Goal: Book appointment/travel/reservation

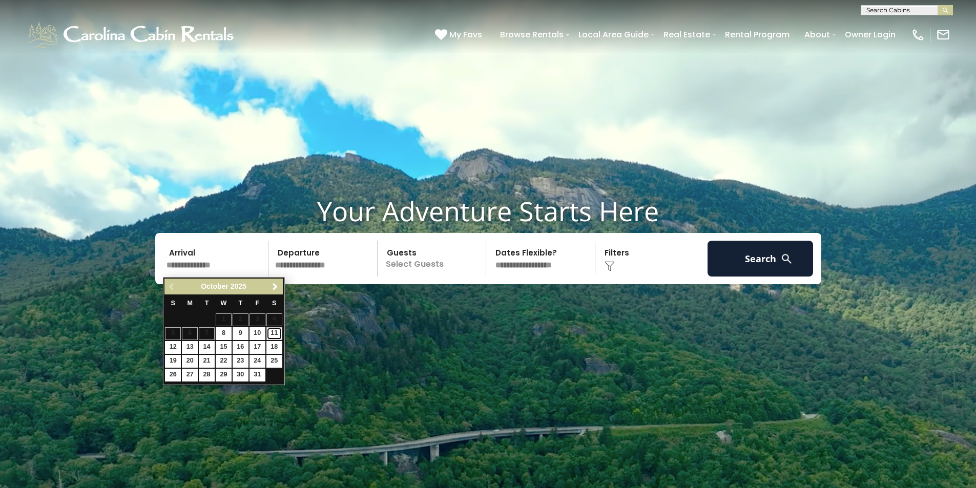
click at [276, 336] on link "11" at bounding box center [274, 333] width 16 height 13
type input "********"
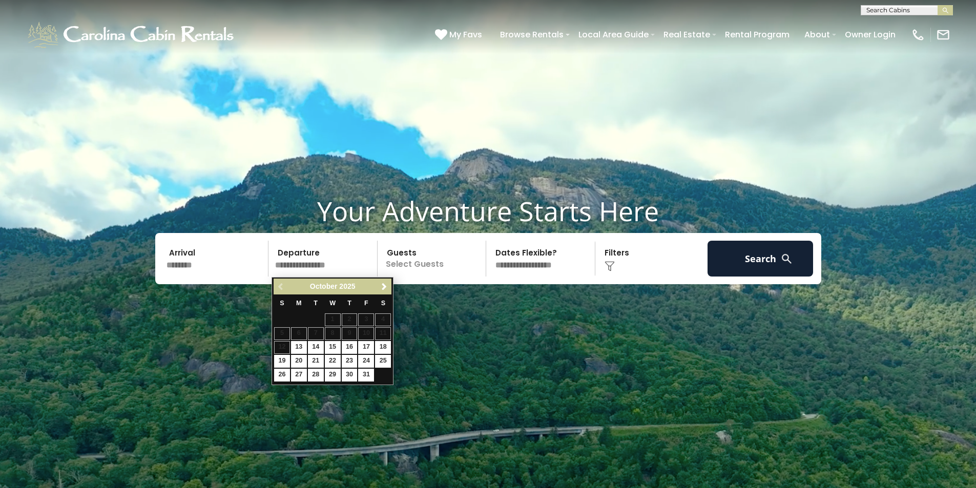
click at [192, 269] on input "********" at bounding box center [216, 259] width 106 height 36
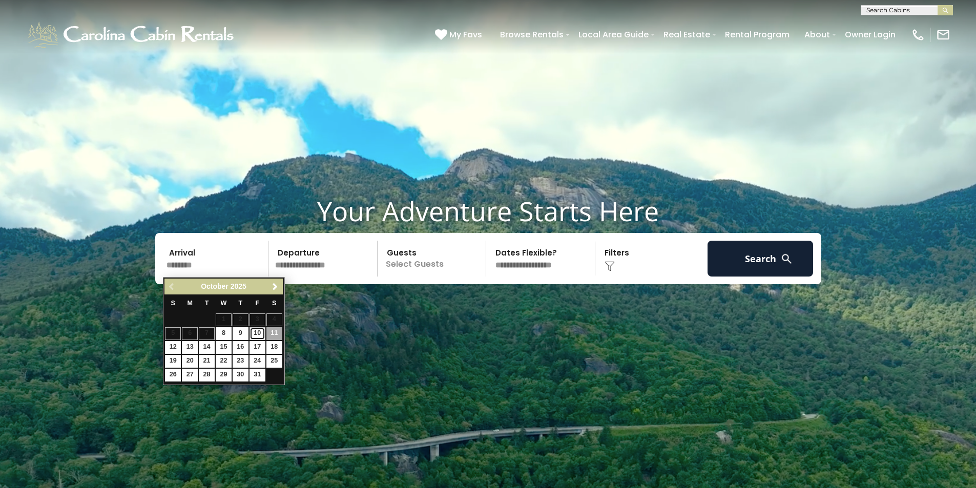
click at [257, 333] on link "10" at bounding box center [258, 333] width 16 height 13
type input "********"
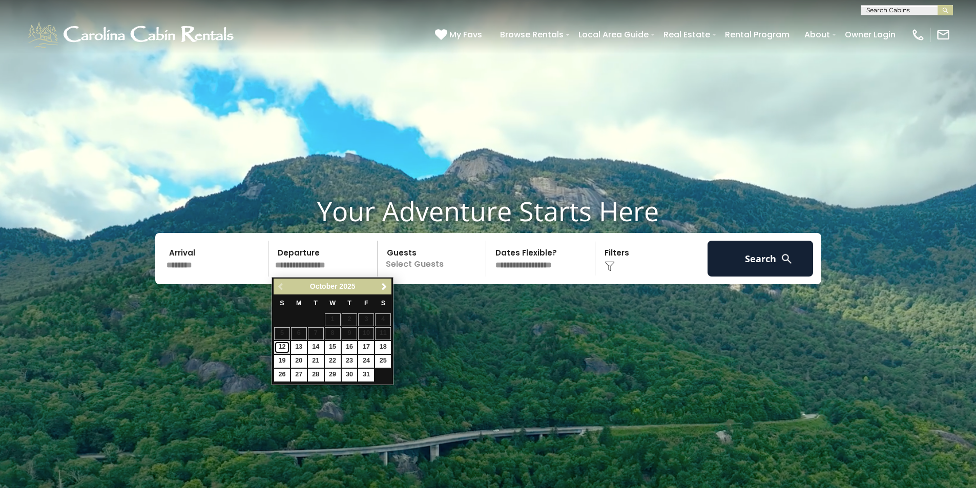
click at [283, 348] on link "12" at bounding box center [282, 347] width 16 height 13
type input "********"
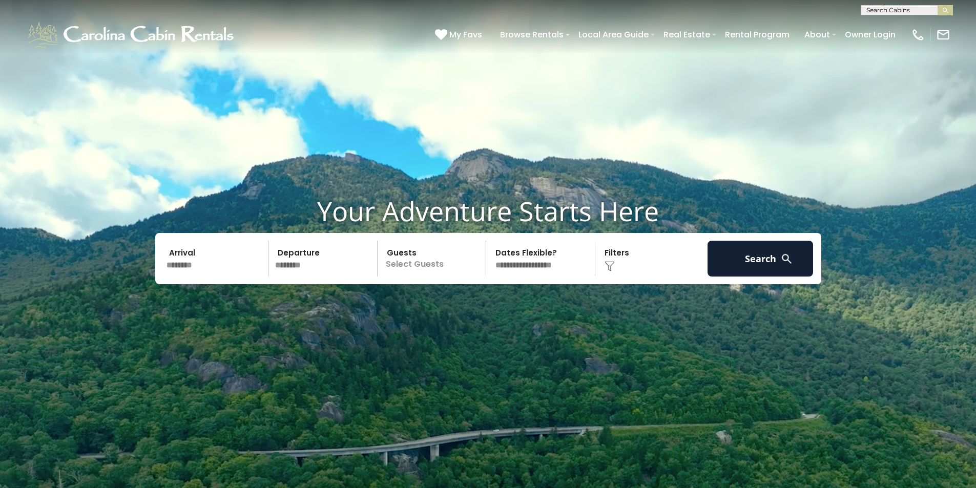
click at [419, 268] on p "Select Guests" at bounding box center [434, 259] width 106 height 36
click at [480, 301] on div "+" at bounding box center [483, 301] width 12 height 12
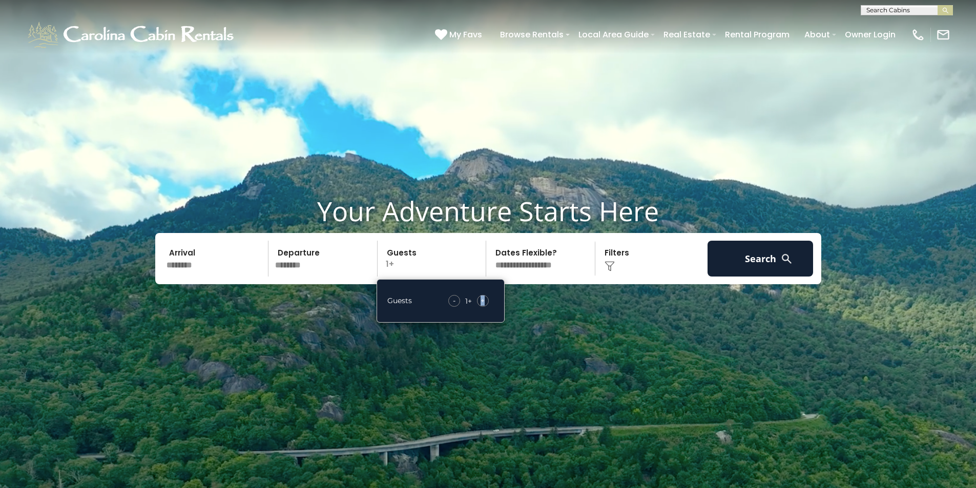
click at [480, 301] on div "+" at bounding box center [483, 301] width 12 height 12
click at [544, 267] on select "**********" at bounding box center [542, 259] width 106 height 36
click at [610, 268] on img at bounding box center [610, 266] width 10 height 10
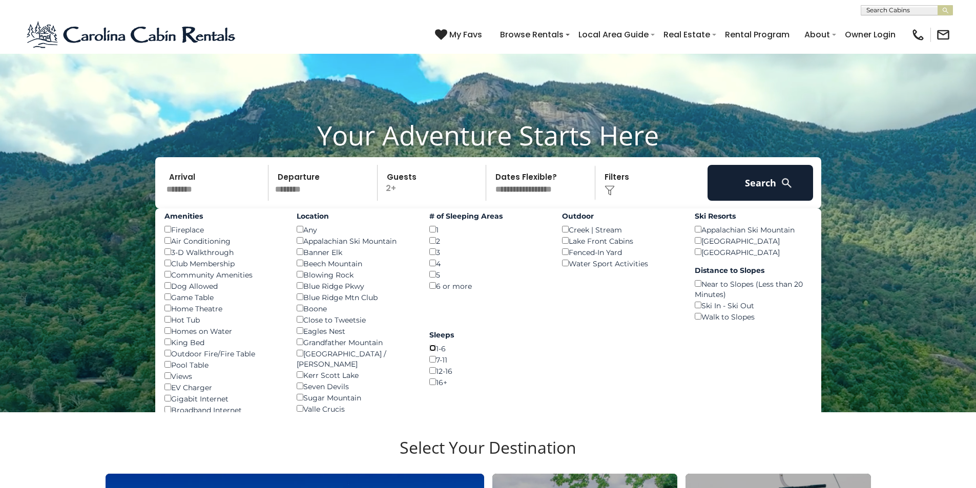
scroll to position [51, 0]
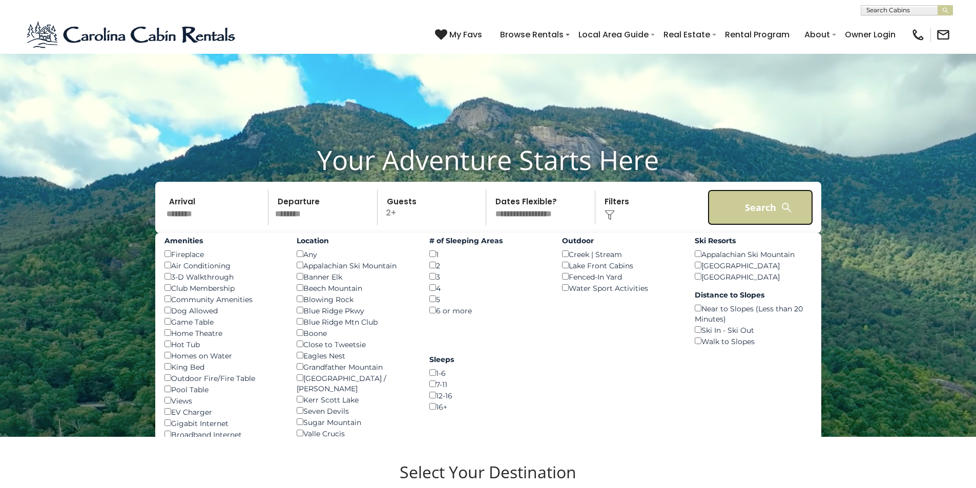
click at [733, 213] on button "Search" at bounding box center [761, 208] width 106 height 36
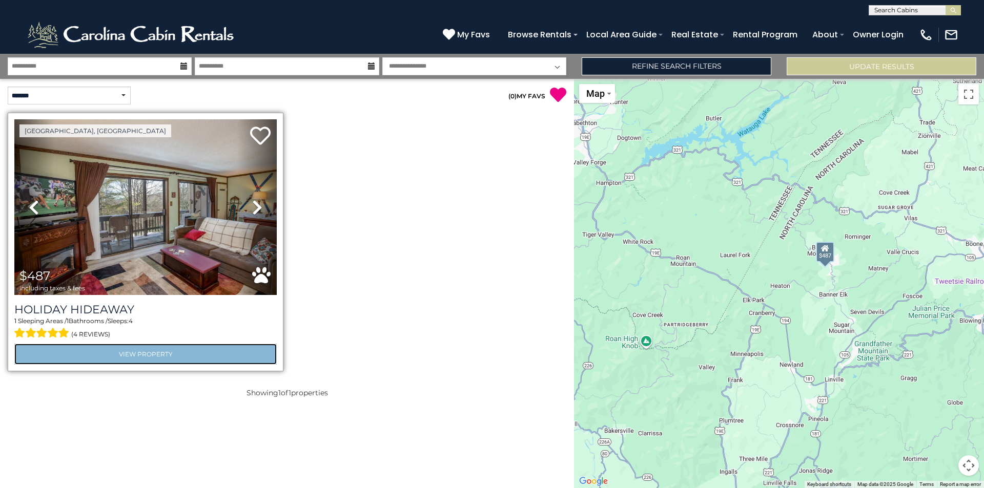
click at [157, 352] on link "View Property" at bounding box center [145, 354] width 262 height 21
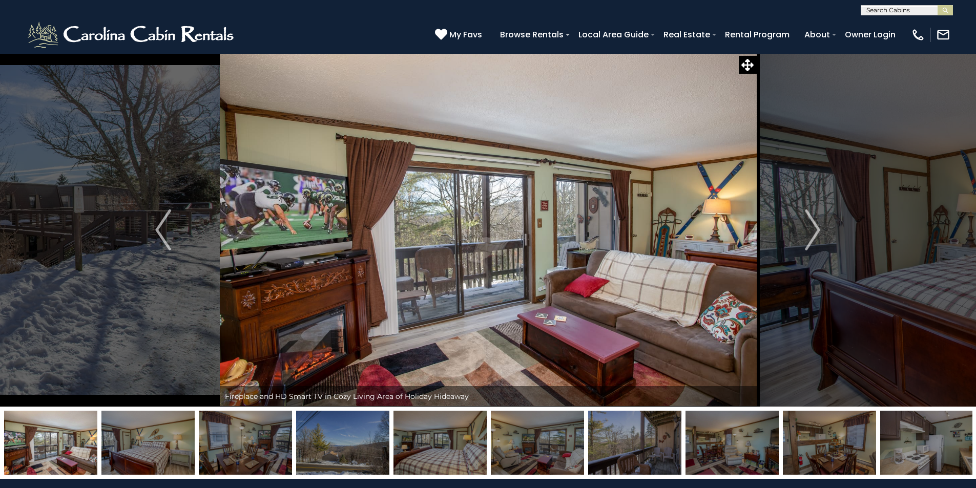
click at [813, 233] on img "Next" at bounding box center [812, 230] width 15 height 41
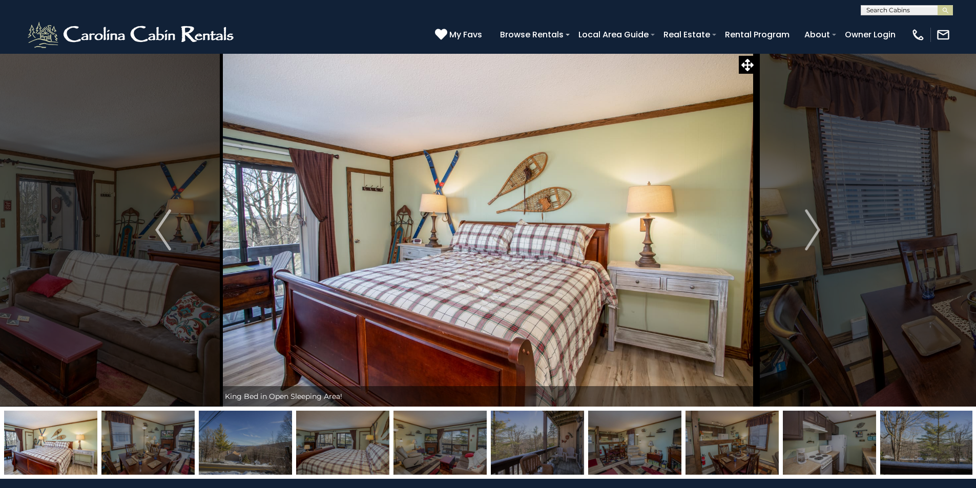
click at [813, 233] on img "Next" at bounding box center [812, 230] width 15 height 41
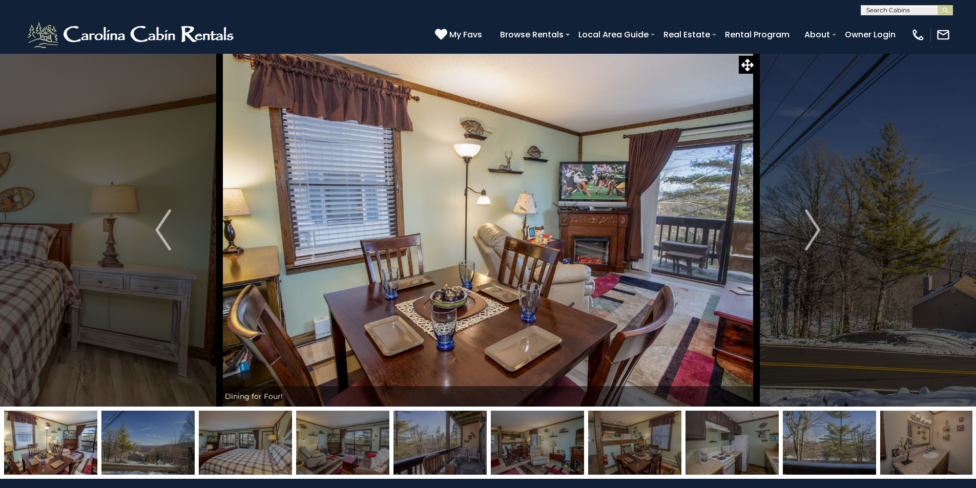
click at [813, 233] on img "Next" at bounding box center [812, 230] width 15 height 41
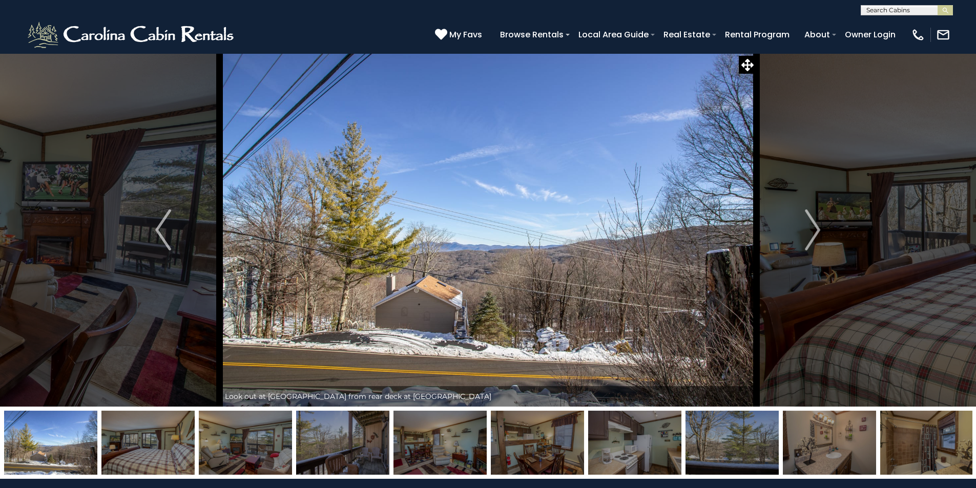
click at [813, 233] on img "Next" at bounding box center [812, 230] width 15 height 41
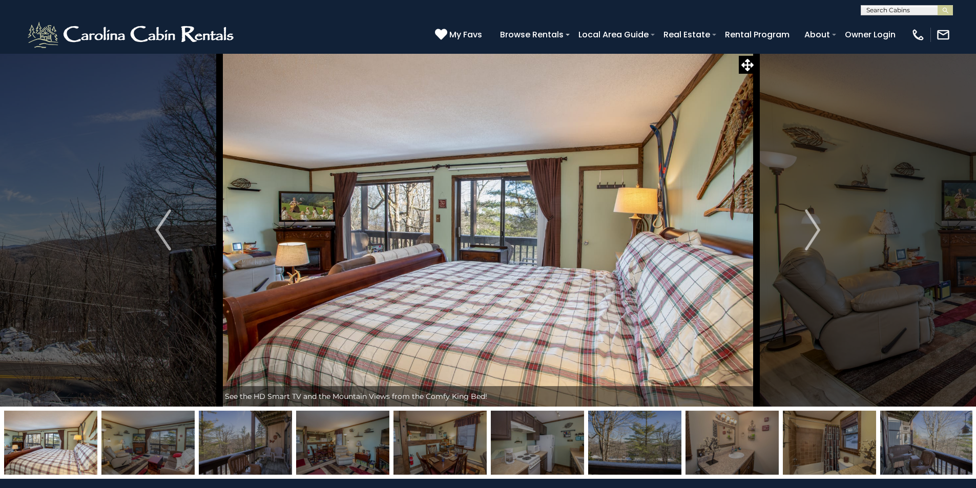
click at [813, 233] on img "Next" at bounding box center [812, 230] width 15 height 41
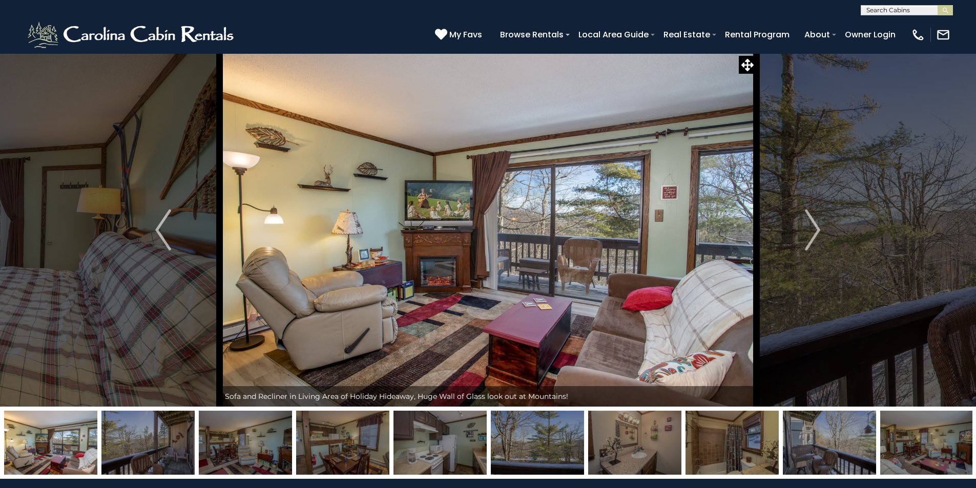
click at [813, 233] on img "Next" at bounding box center [812, 230] width 15 height 41
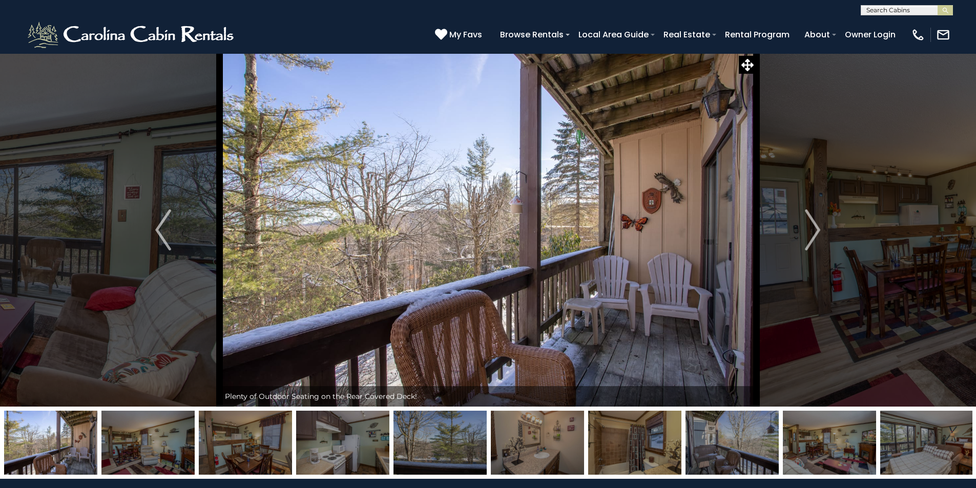
click at [813, 233] on img "Next" at bounding box center [812, 230] width 15 height 41
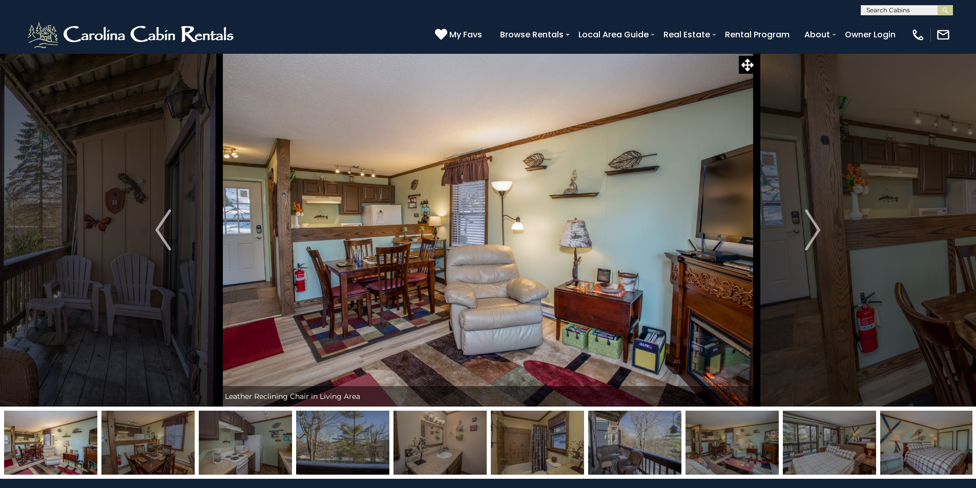
click at [813, 233] on img "Next" at bounding box center [812, 230] width 15 height 41
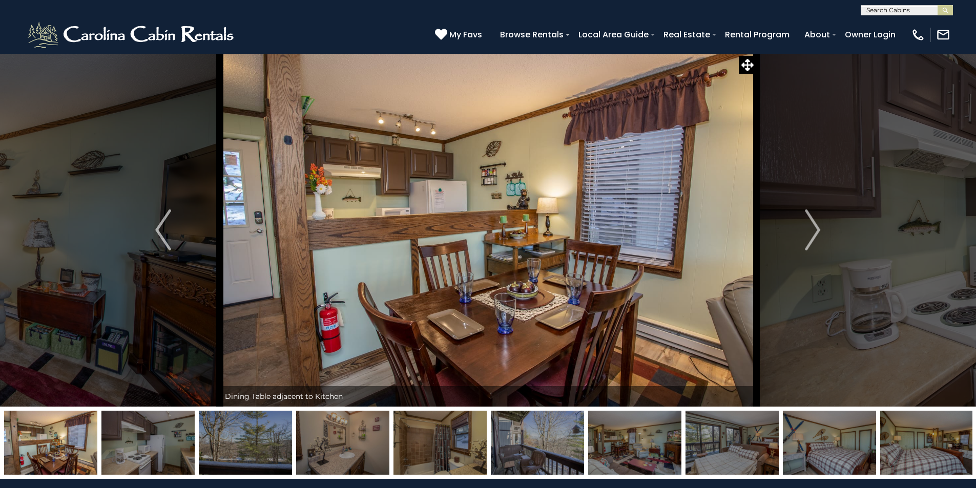
click at [813, 233] on img "Next" at bounding box center [812, 230] width 15 height 41
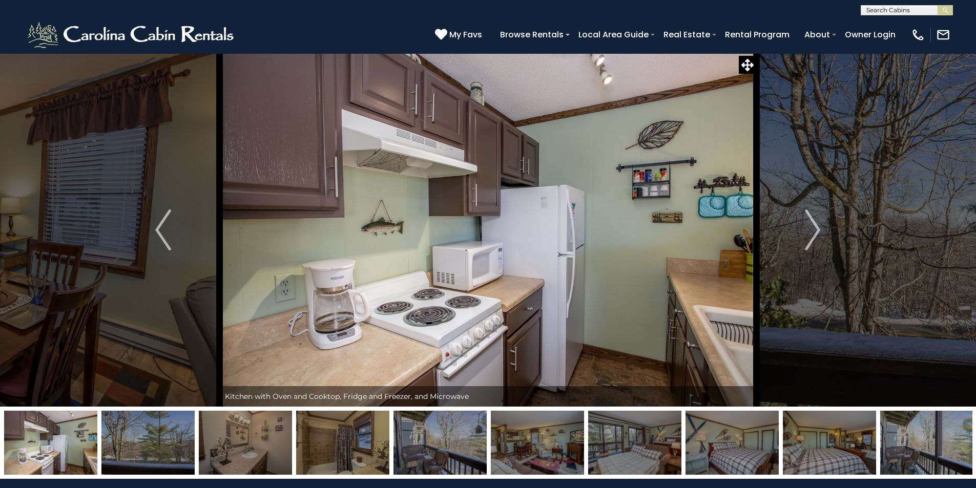
click at [813, 233] on img "Next" at bounding box center [812, 230] width 15 height 41
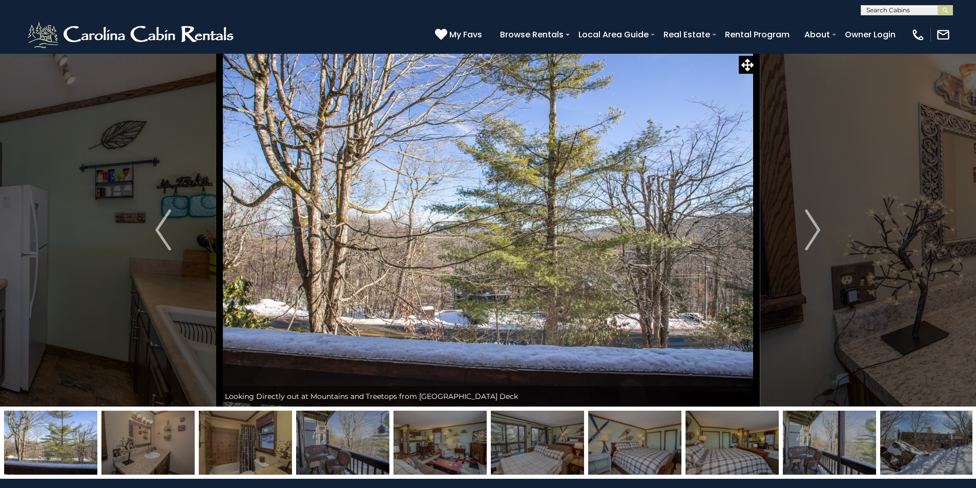
click at [813, 233] on img "Next" at bounding box center [812, 230] width 15 height 41
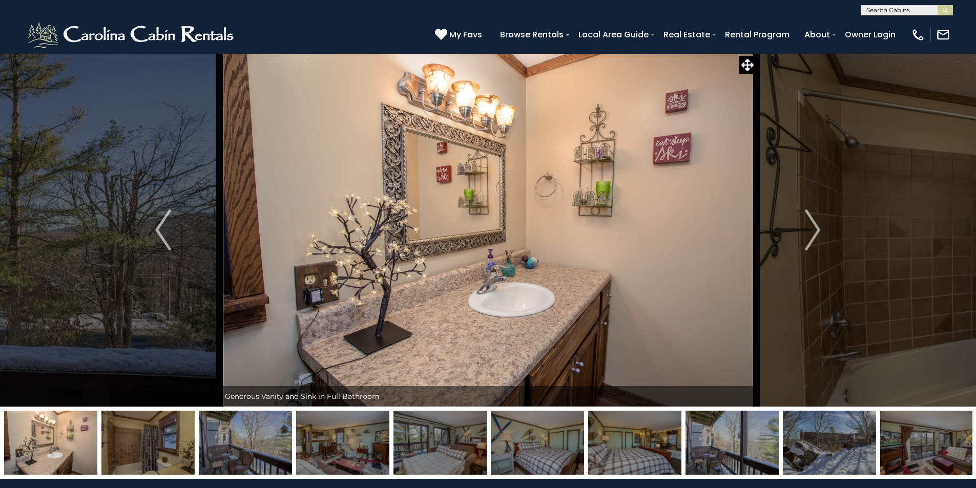
click at [813, 233] on img "Next" at bounding box center [812, 230] width 15 height 41
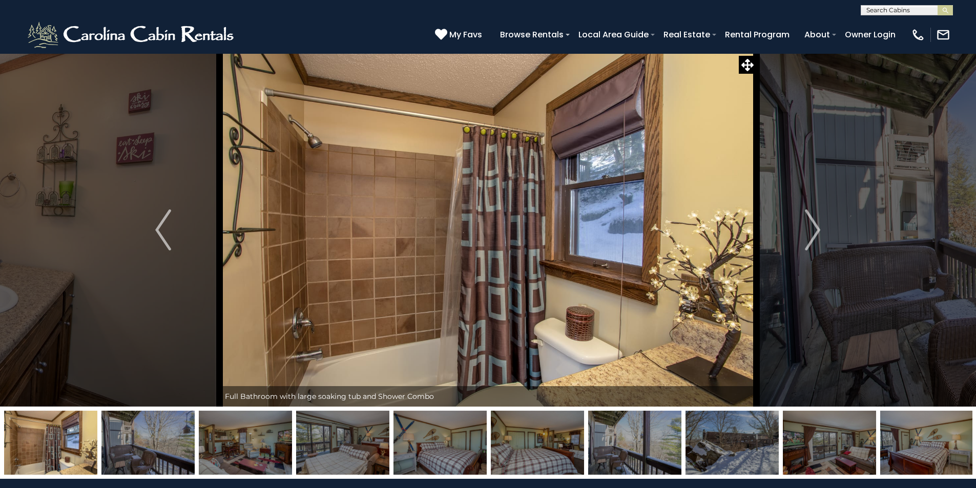
click at [813, 233] on img "Next" at bounding box center [812, 230] width 15 height 41
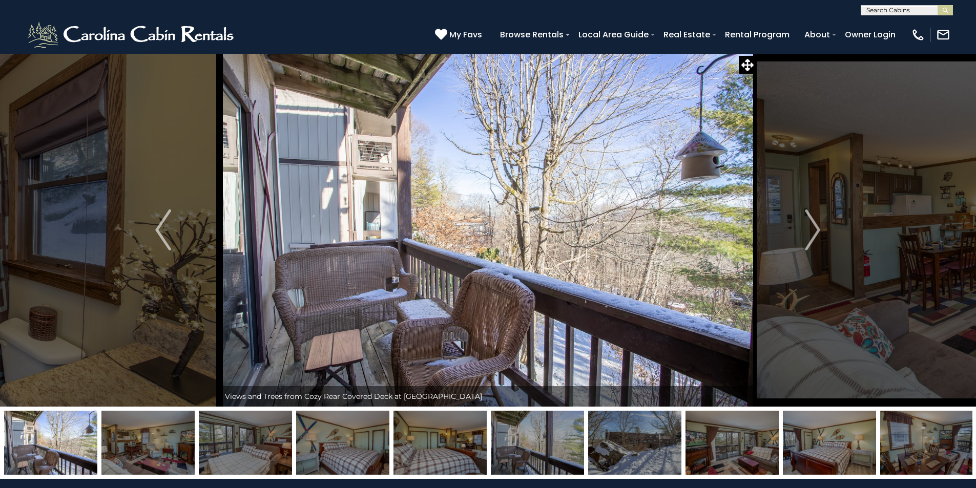
click at [813, 233] on img "Next" at bounding box center [812, 230] width 15 height 41
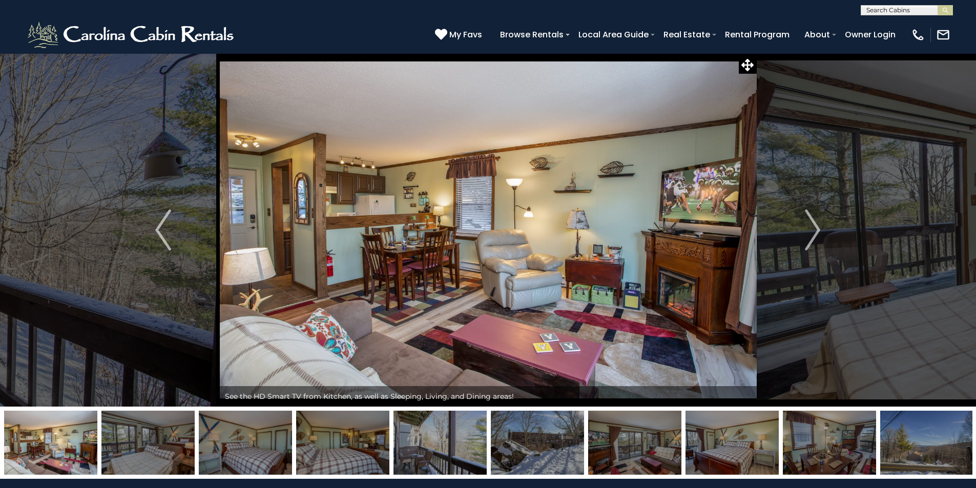
click at [813, 233] on img "Next" at bounding box center [812, 230] width 15 height 41
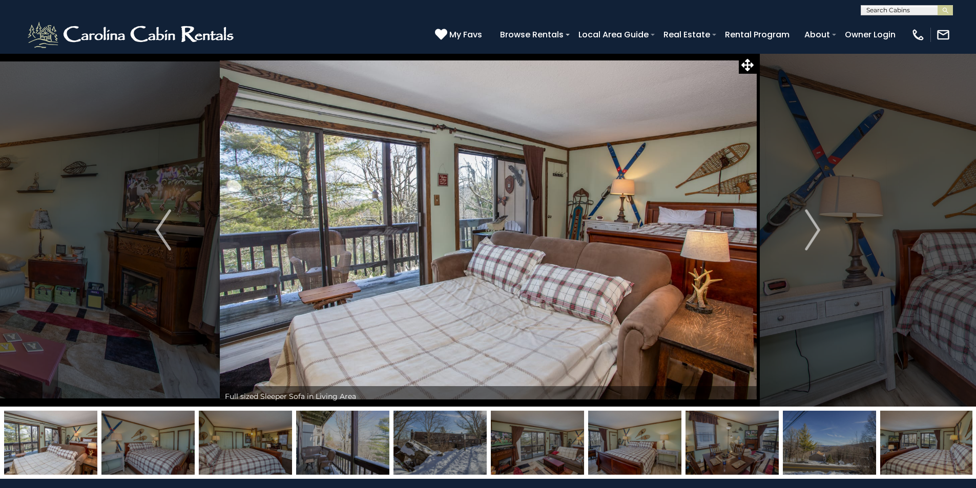
click at [813, 233] on img "Next" at bounding box center [812, 230] width 15 height 41
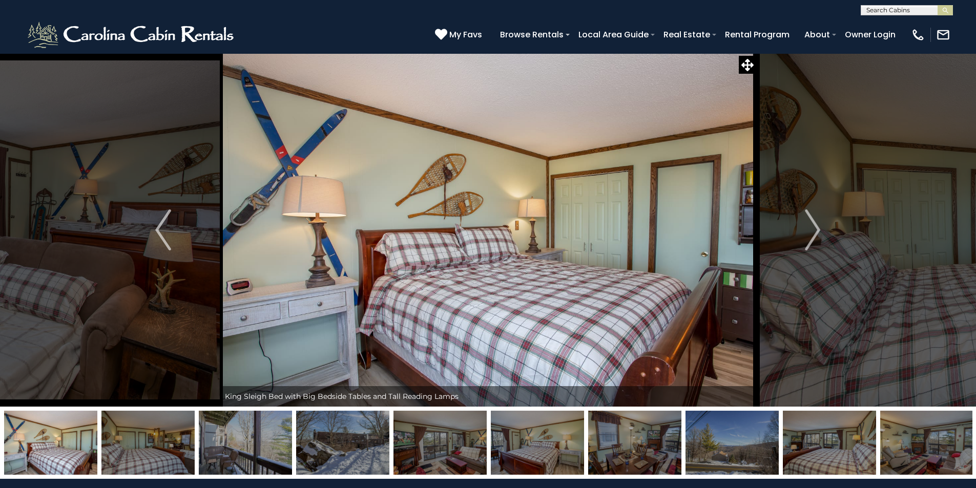
click at [813, 233] on img "Next" at bounding box center [812, 230] width 15 height 41
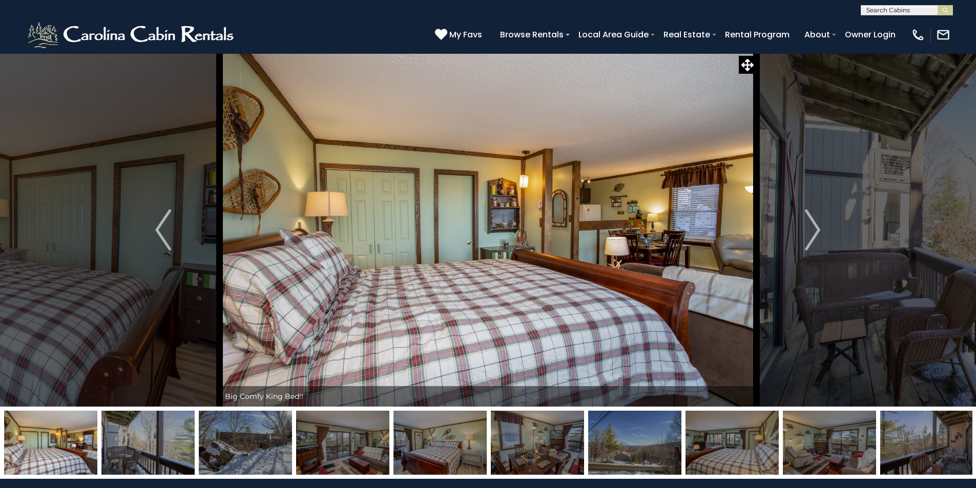
click at [813, 233] on img "Next" at bounding box center [812, 230] width 15 height 41
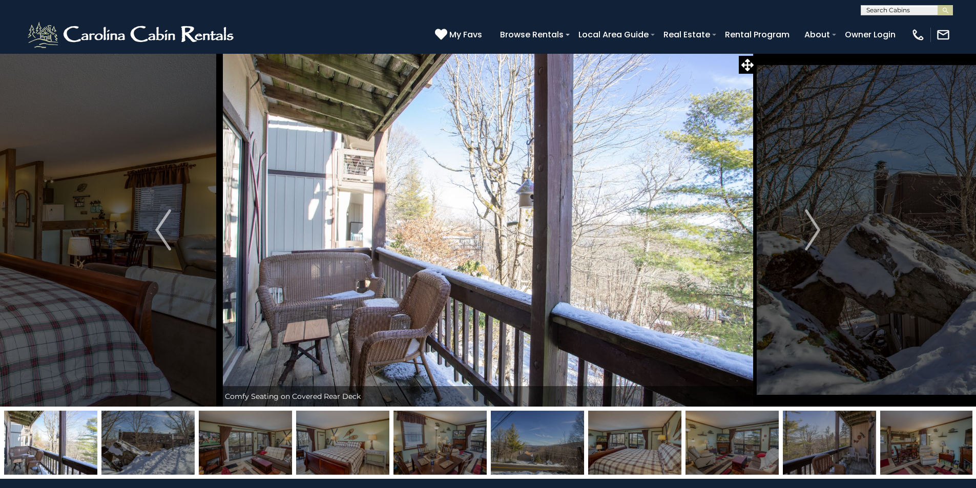
click at [813, 233] on img "Next" at bounding box center [812, 230] width 15 height 41
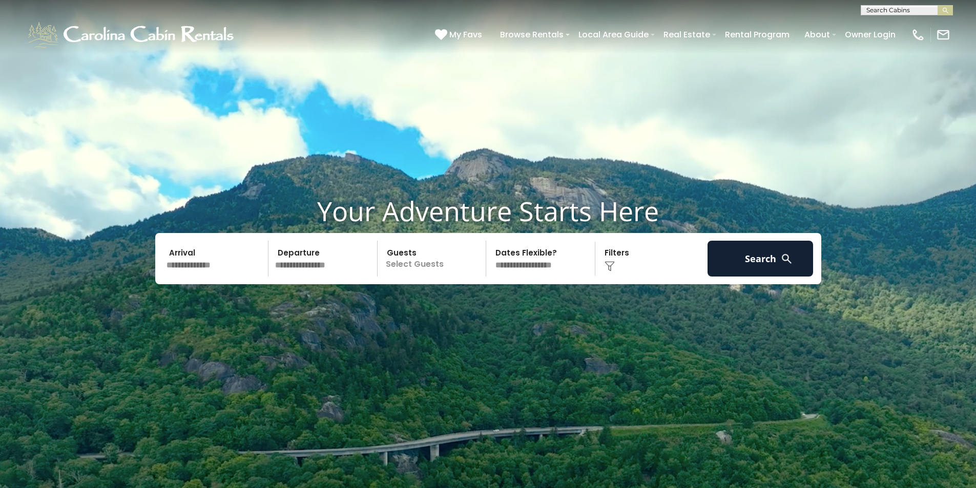
scroll to position [51, 0]
